Goal: Navigation & Orientation: Find specific page/section

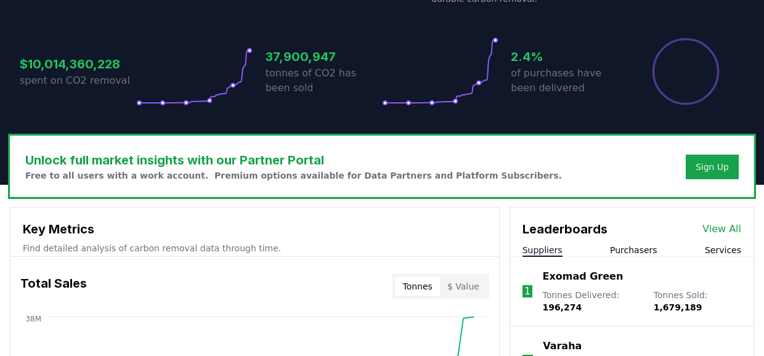
scroll to position [308, 0]
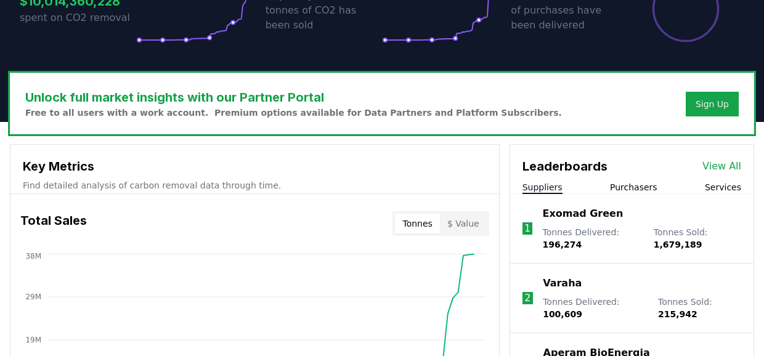
click at [638, 179] on div "Leaderboards View All Suppliers Purchasers Services" at bounding box center [631, 169] width 243 height 49
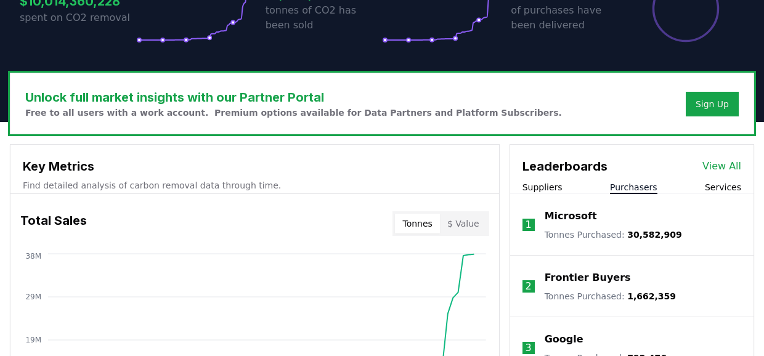
click at [637, 190] on button "Purchasers" at bounding box center [633, 187] width 47 height 12
click at [721, 170] on link "View All" at bounding box center [721, 166] width 39 height 15
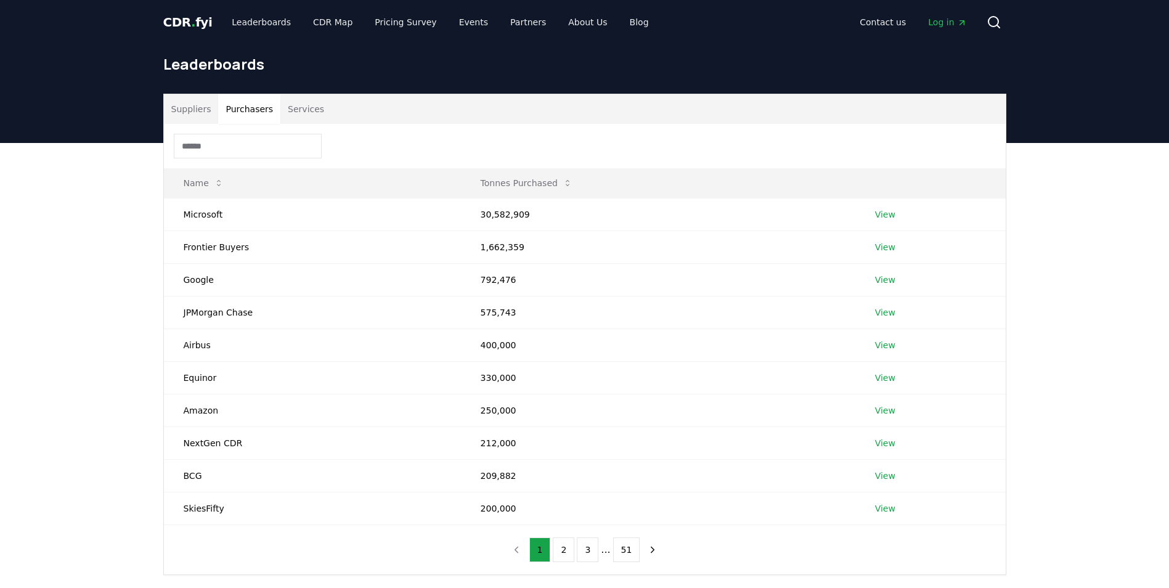
click at [239, 109] on button "Purchasers" at bounding box center [249, 109] width 62 height 30
click at [211, 70] on h1 "Leaderboards" at bounding box center [584, 64] width 843 height 20
click at [185, 15] on span "CDR . fyi" at bounding box center [187, 22] width 49 height 15
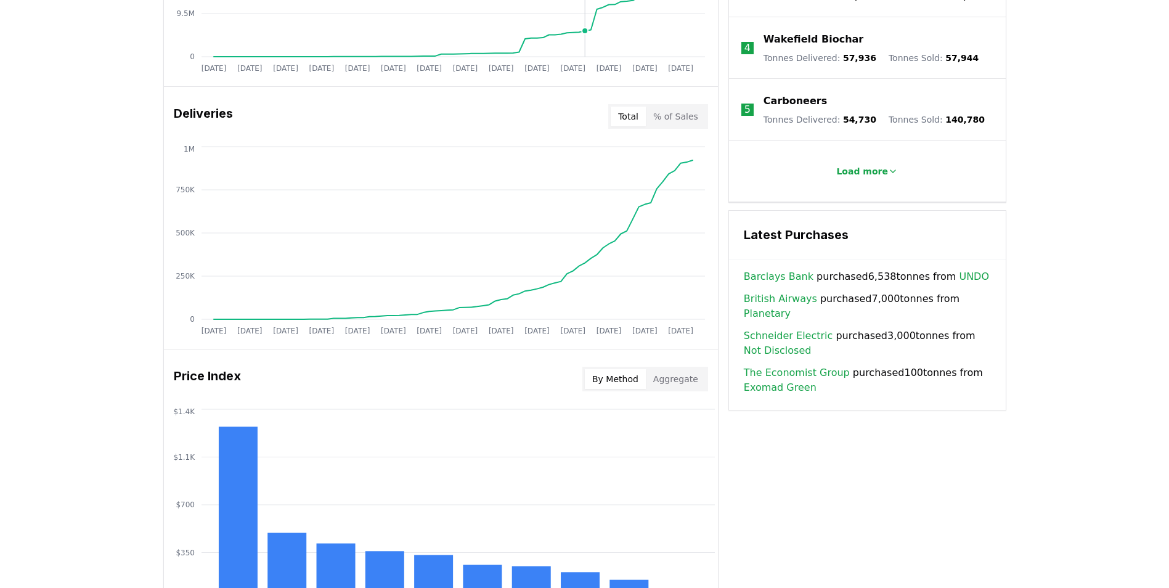
scroll to position [801, 0]
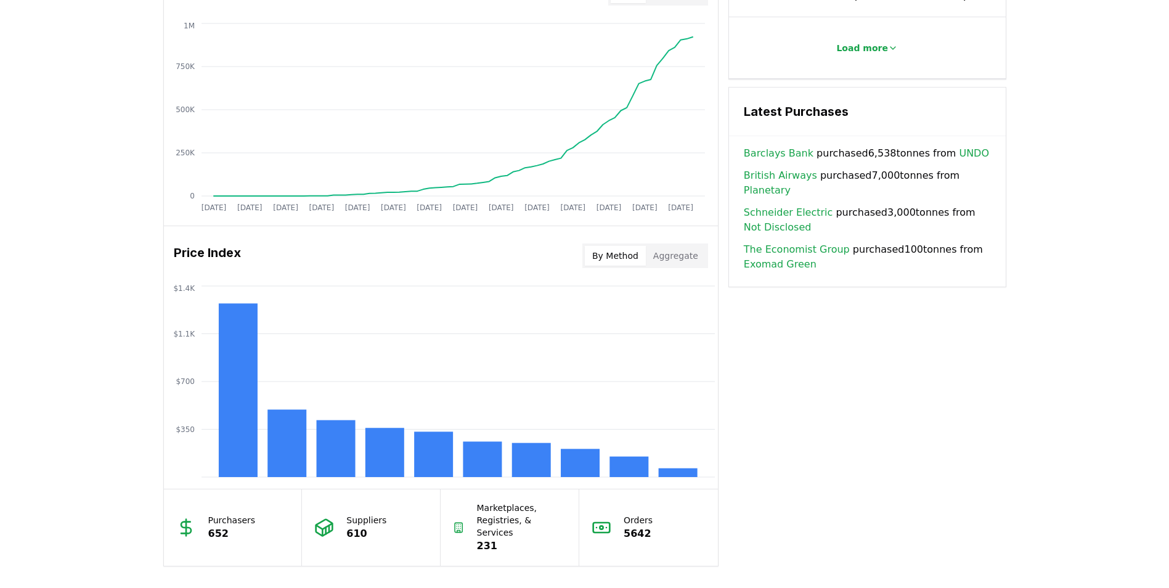
click at [763, 107] on h3 "Latest Purchases" at bounding box center [867, 111] width 247 height 18
